Goal: Navigation & Orientation: Go to known website

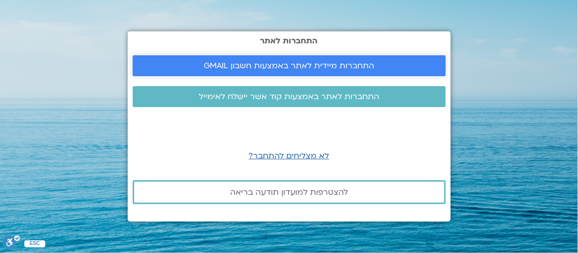
click at [396, 65] on span "התחברות מיידית לאתר באמצעות חשבון GMAIL" at bounding box center [289, 65] width 289 height 9
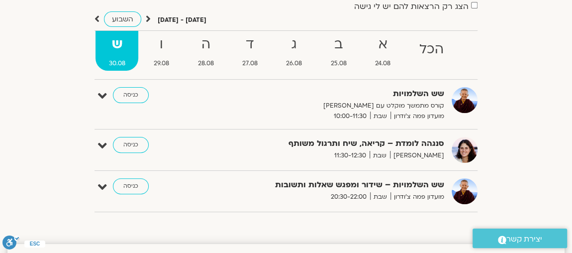
scroll to position [90, 0]
click at [141, 97] on link "כניסה" at bounding box center [131, 95] width 36 height 16
